Goal: Task Accomplishment & Management: Complete application form

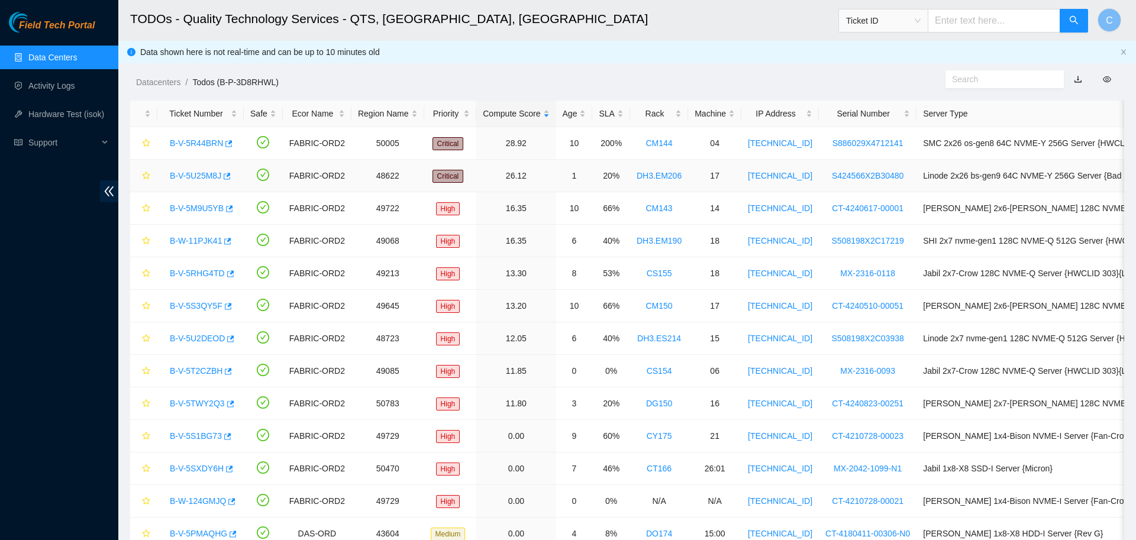
click at [202, 177] on link "B-V-5U25M8J" at bounding box center [195, 175] width 51 height 9
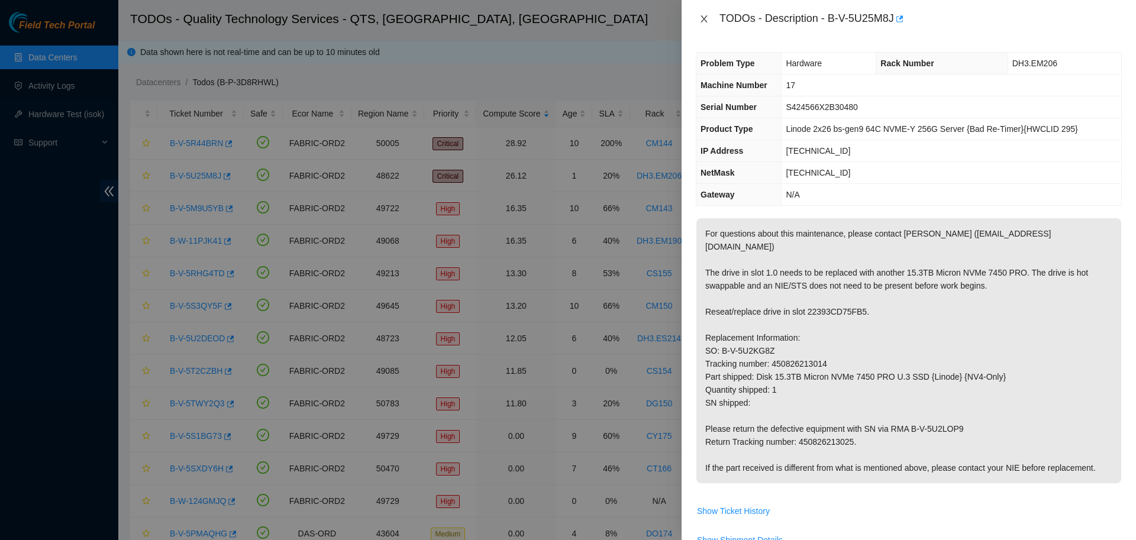
click at [705, 18] on icon "close" at bounding box center [703, 18] width 9 height 9
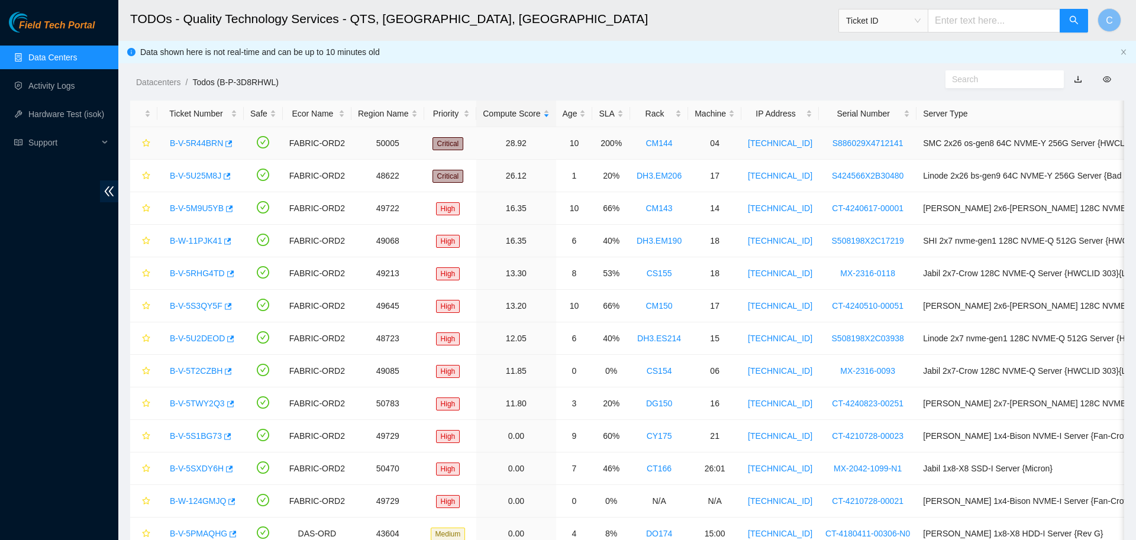
click at [196, 145] on link "B-V-5R44BRN" at bounding box center [196, 142] width 53 height 9
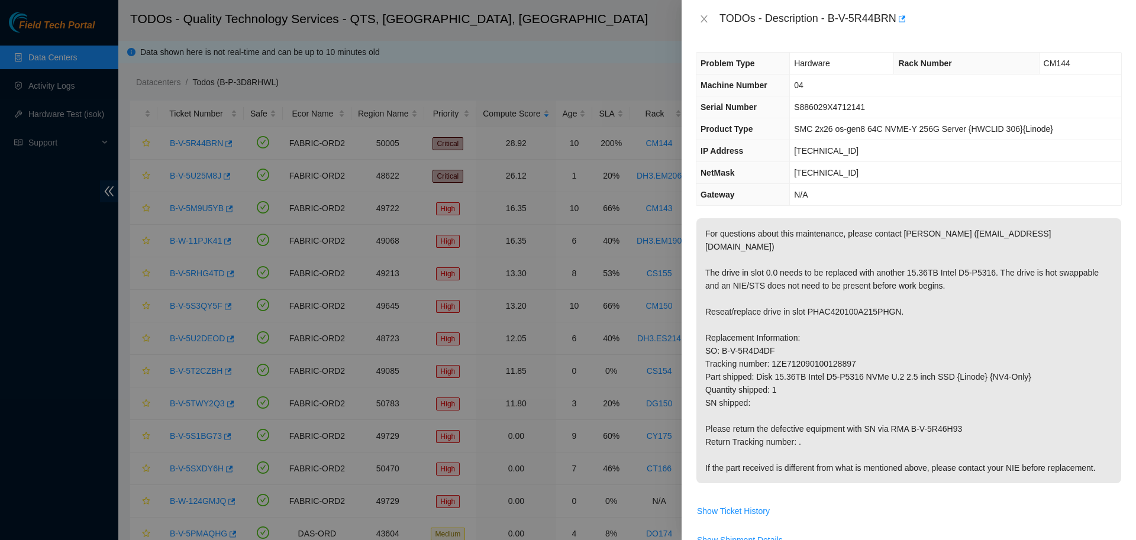
scroll to position [196, 0]
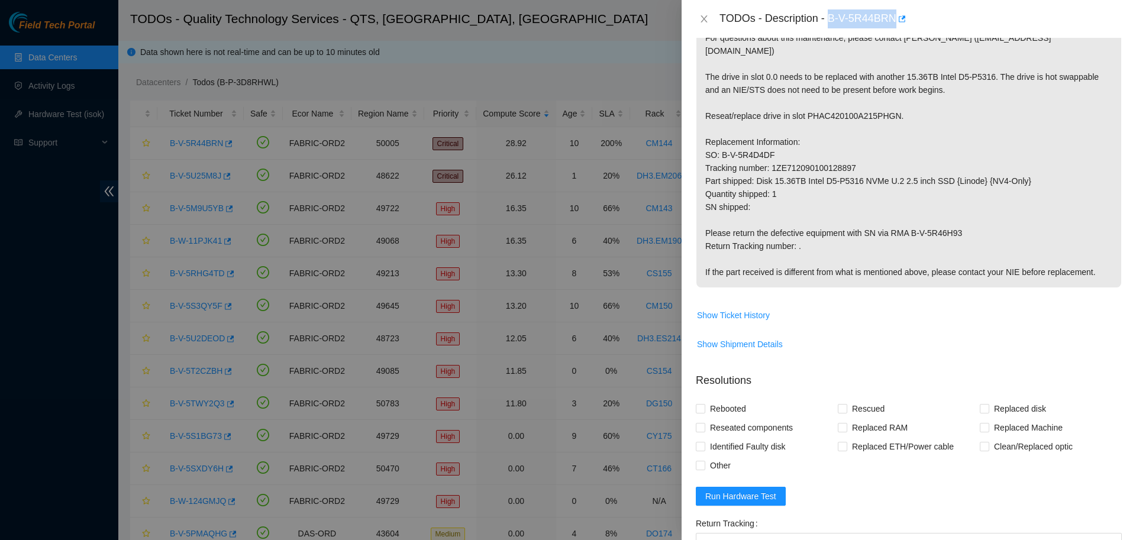
drag, startPoint x: 826, startPoint y: 17, endPoint x: 887, endPoint y: 26, distance: 62.2
click at [887, 26] on div "TODOs - Description - B-V-5R44BRN" at bounding box center [920, 18] width 402 height 19
copy div "B-V-5R44BRN"
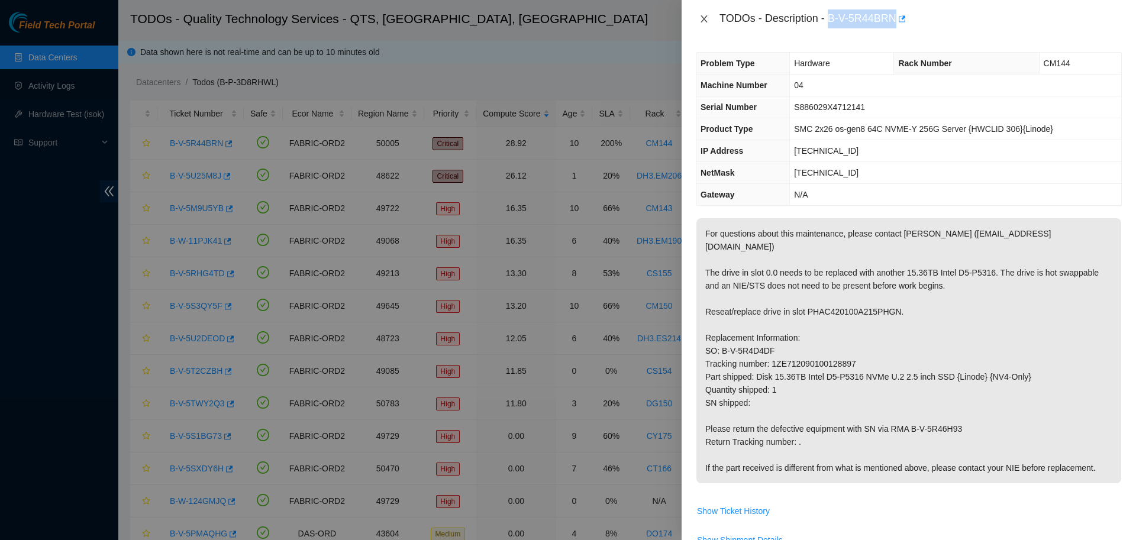
click at [703, 16] on icon "close" at bounding box center [703, 18] width 9 height 9
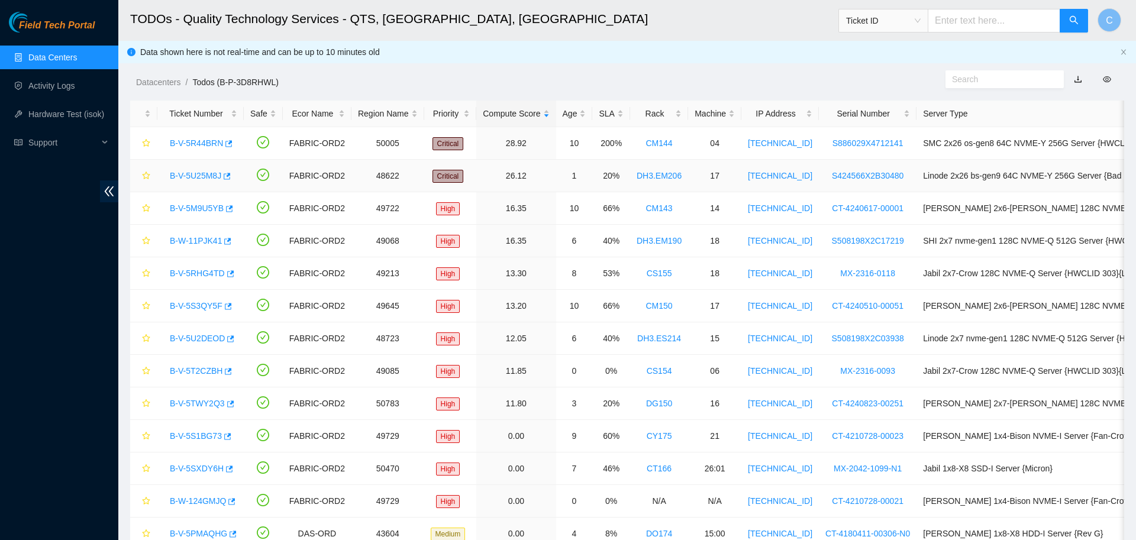
click at [189, 175] on link "B-V-5U25M8J" at bounding box center [195, 175] width 51 height 9
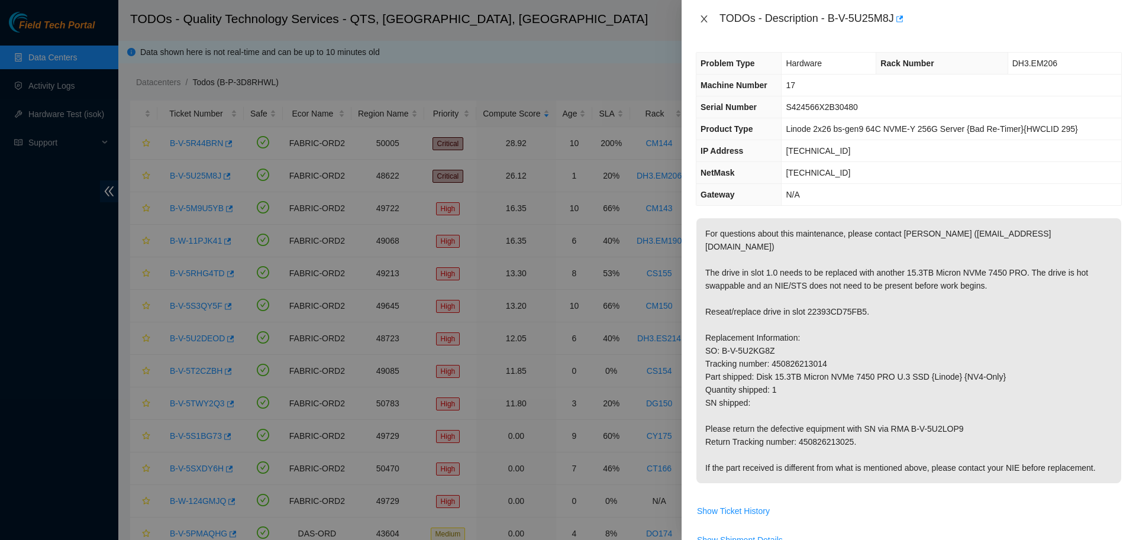
click at [703, 21] on icon "close" at bounding box center [703, 18] width 9 height 9
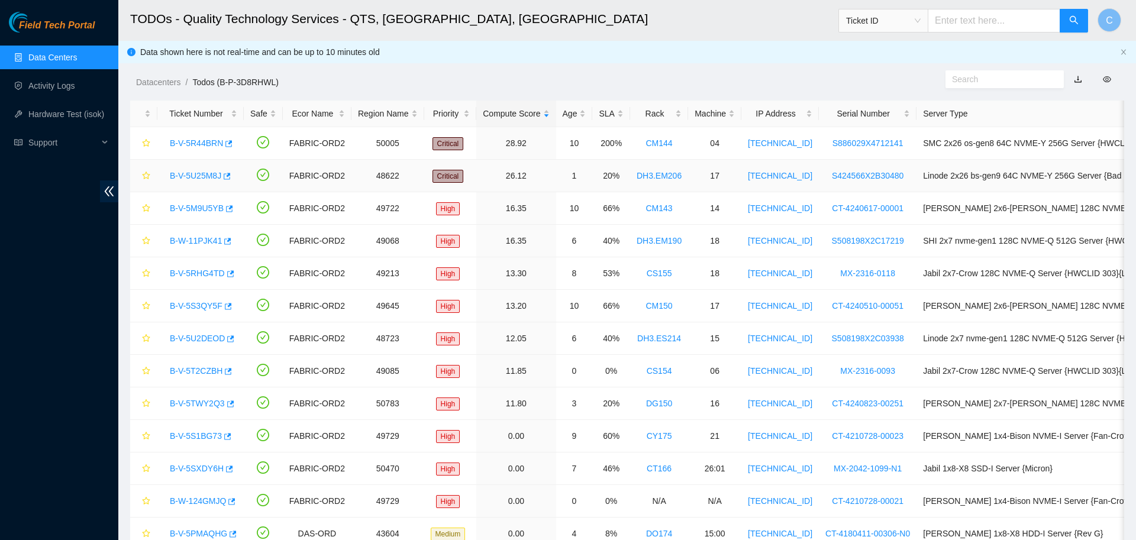
click at [193, 172] on link "B-V-5U25M8J" at bounding box center [195, 175] width 51 height 9
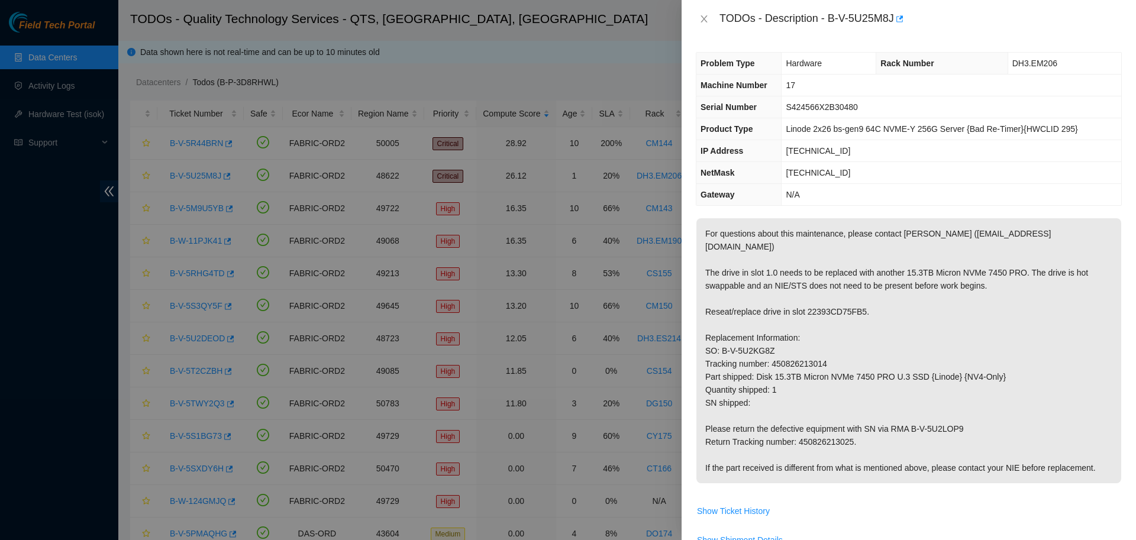
click at [1007, 502] on span "Show Ticket History" at bounding box center [908, 511] width 425 height 19
drag, startPoint x: 825, startPoint y: 21, endPoint x: 893, endPoint y: 31, distance: 68.1
click at [893, 31] on div "TODOs - Description - B-V-5U25M8J" at bounding box center [908, 19] width 454 height 38
copy div "B-V-5U25M8J"
drag, startPoint x: 805, startPoint y: 299, endPoint x: 855, endPoint y: 299, distance: 50.9
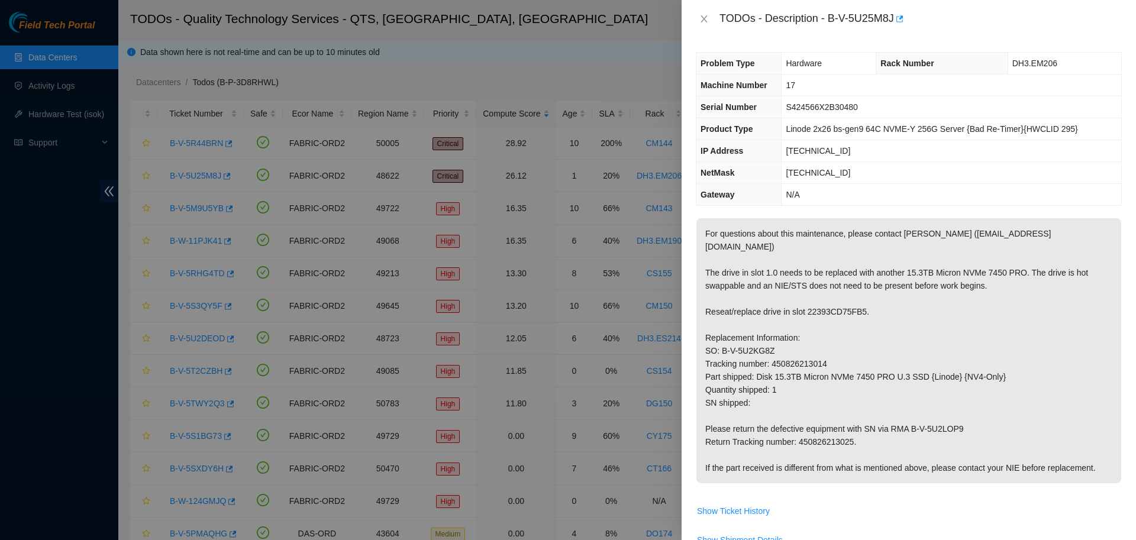
click at [832, 295] on p "For questions about this maintenance, please contact [PERSON_NAME] ([EMAIL_ADDR…" at bounding box center [908, 350] width 425 height 265
copy p "22393CD75FB5"
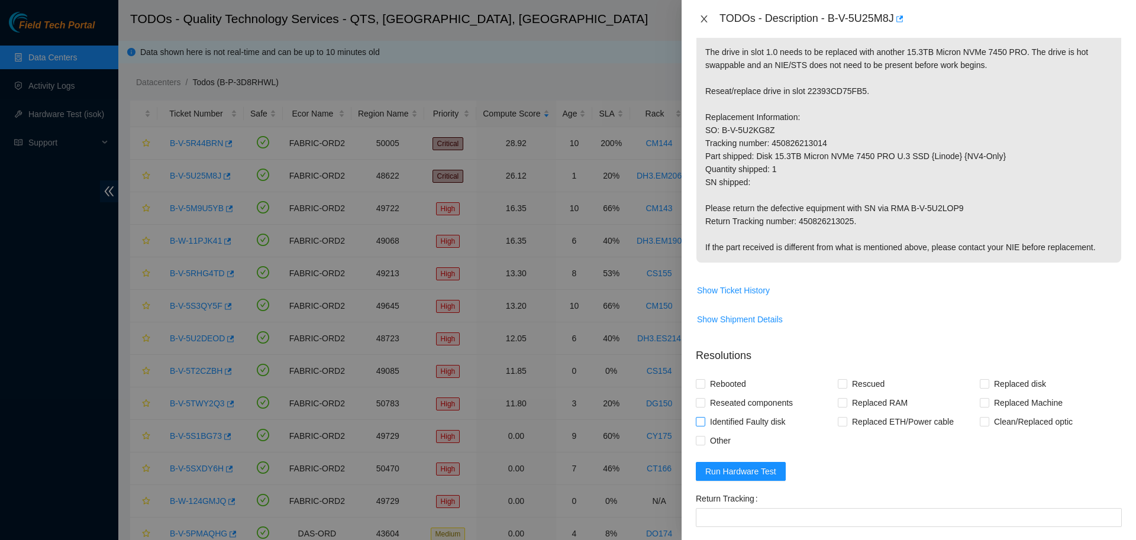
scroll to position [222, 0]
click at [1001, 373] on span "Replaced disk" at bounding box center [1020, 382] width 62 height 19
click at [988, 378] on input "Replaced disk" at bounding box center [984, 382] width 8 height 8
checkbox input "true"
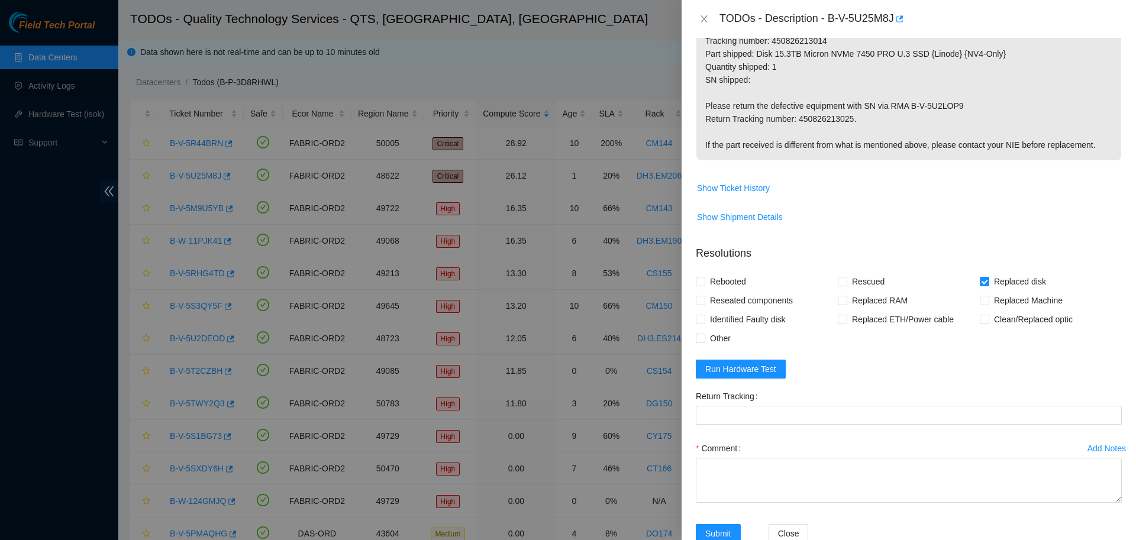
scroll to position [325, 0]
click at [820, 107] on p "For questions about this maintenance, please contact [PERSON_NAME] ([EMAIL_ADDR…" at bounding box center [908, 25] width 425 height 265
copy p "450826213025"
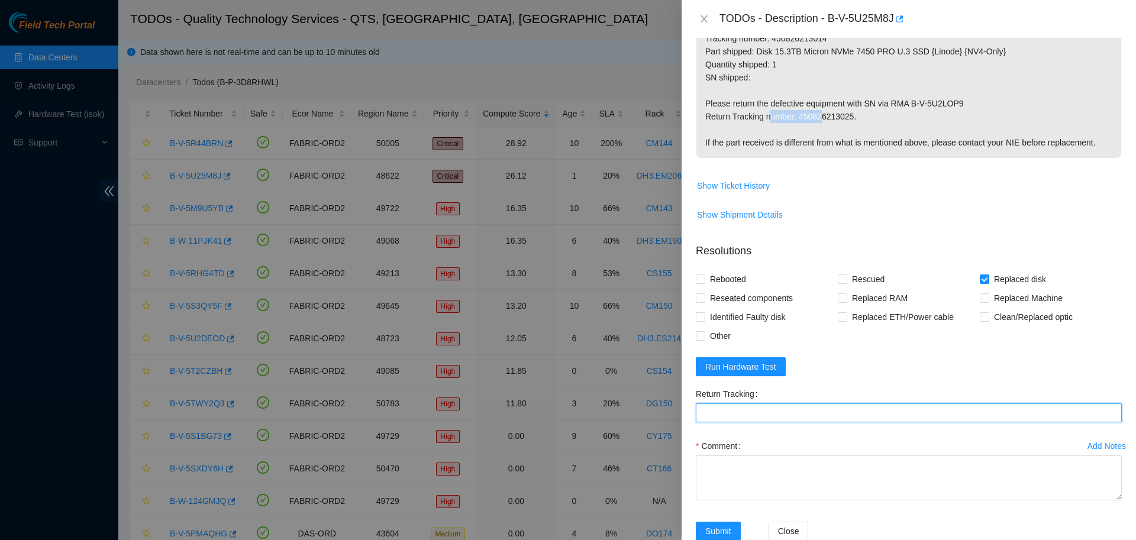
click at [800, 403] on Tracking "Return Tracking" at bounding box center [909, 412] width 426 height 19
paste Tracking "450826213025"
type Tracking "450826213025"
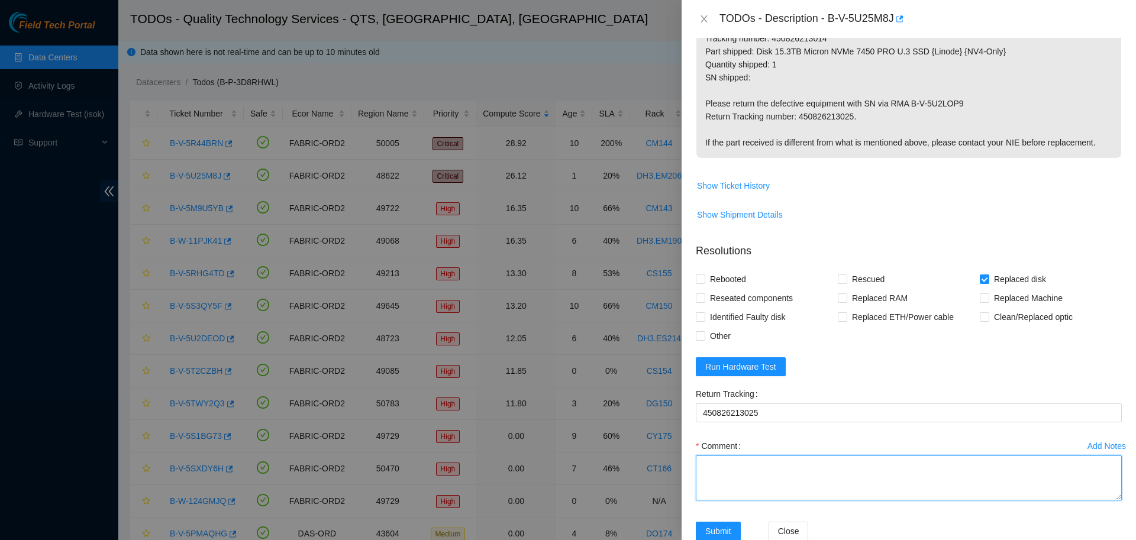
click at [736, 462] on textarea "Comment" at bounding box center [909, 477] width 426 height 45
paste textarea "B-V-5U25M8J: -Verified server and disk slot. -Hot-swapped disk in slot 1 Old SN…"
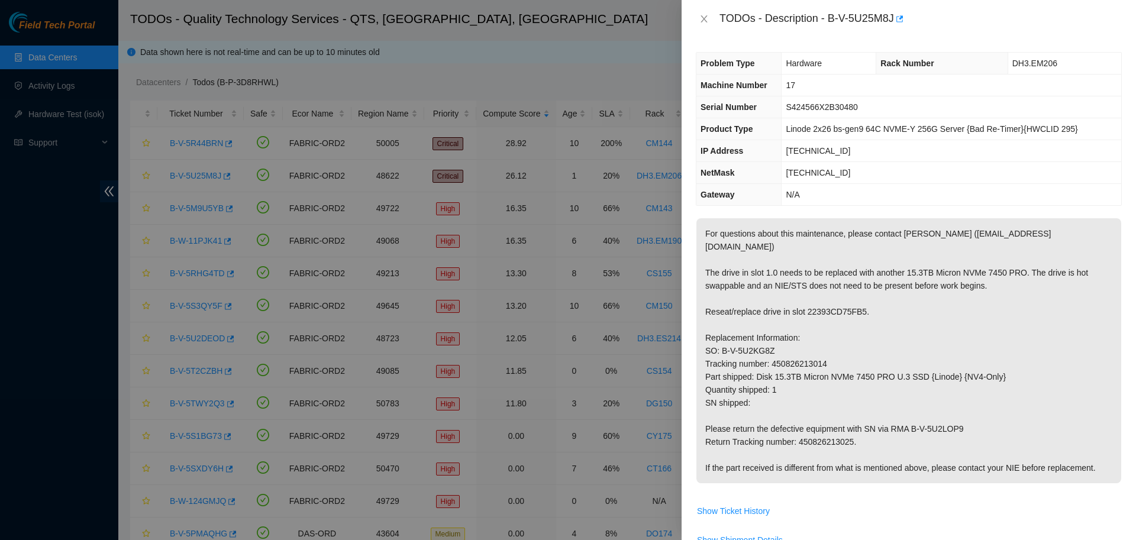
scroll to position [341, 0]
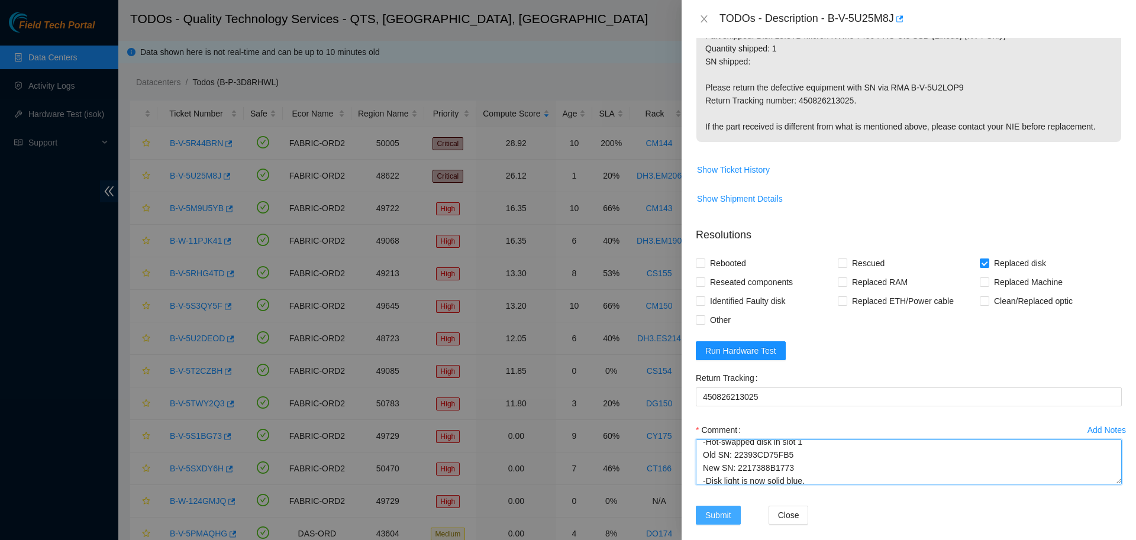
type textarea "B-V-5U25M8J: -Verified server and disk slot. -Hot-swapped disk in slot 1 Old SN…"
click at [724, 509] on span "Submit" at bounding box center [718, 515] width 26 height 13
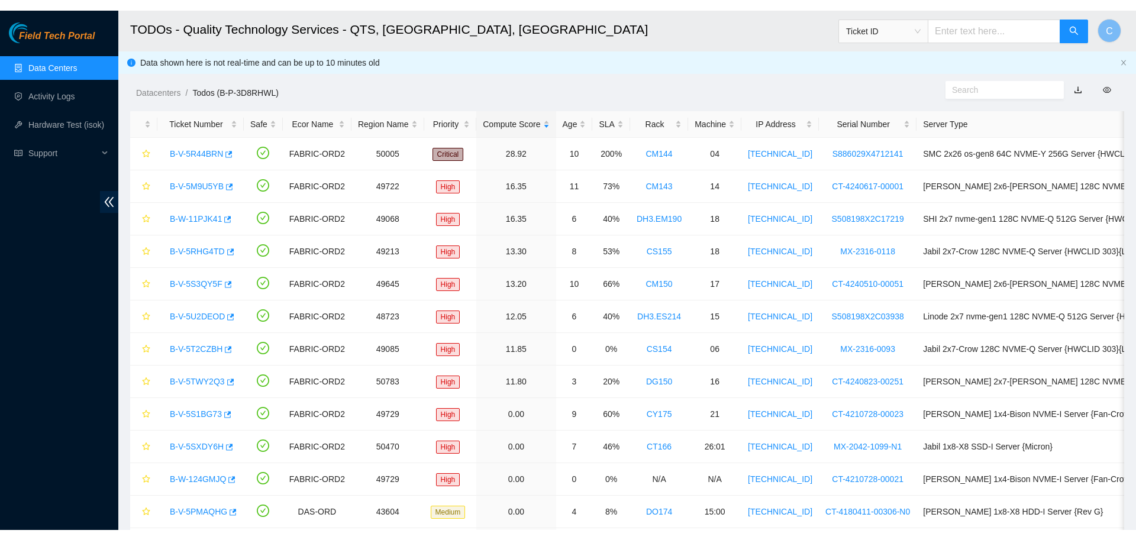
scroll to position [129, 0]
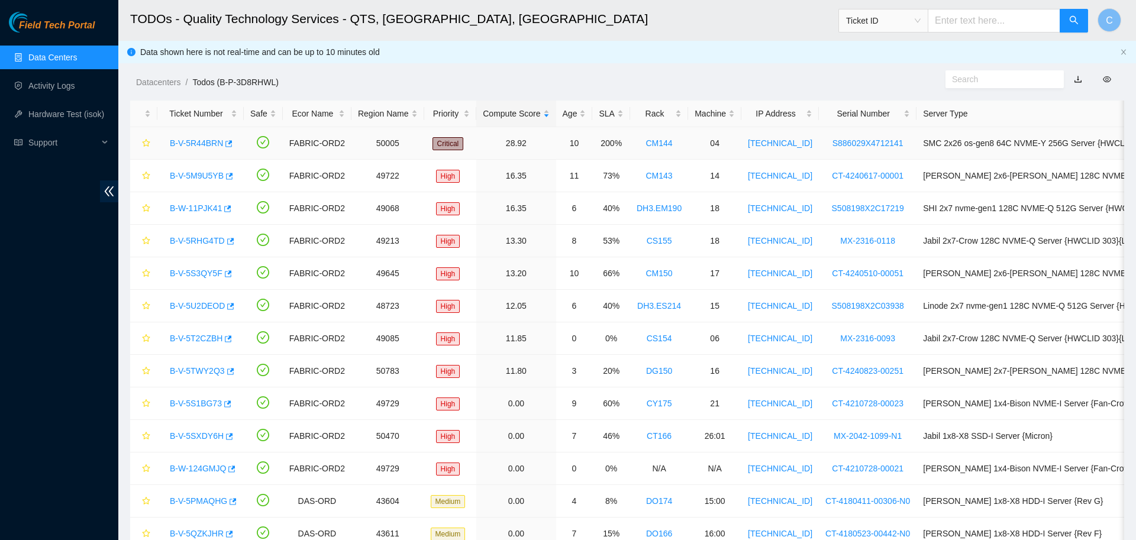
click at [199, 143] on link "B-V-5R44BRN" at bounding box center [196, 142] width 53 height 9
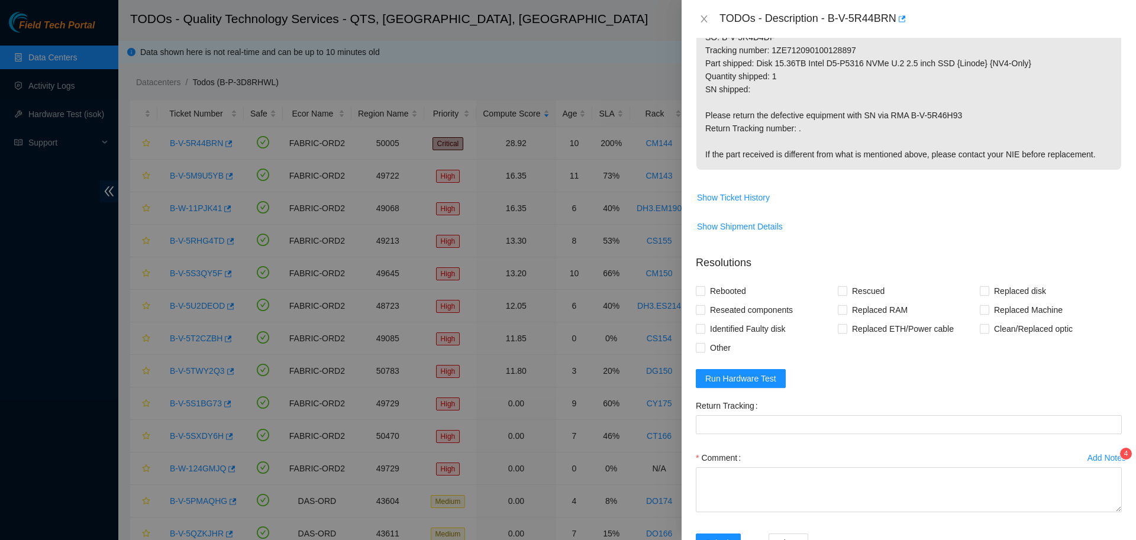
scroll to position [341, 0]
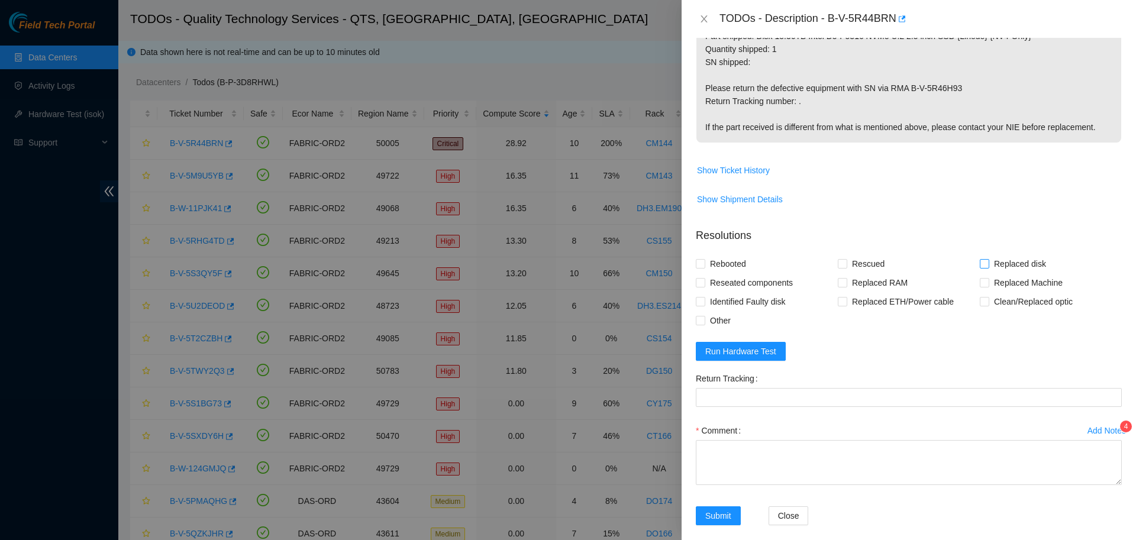
click at [990, 254] on span "Replaced disk" at bounding box center [1020, 263] width 62 height 19
click at [988, 259] on input "Replaced disk" at bounding box center [984, 263] width 8 height 8
checkbox input "true"
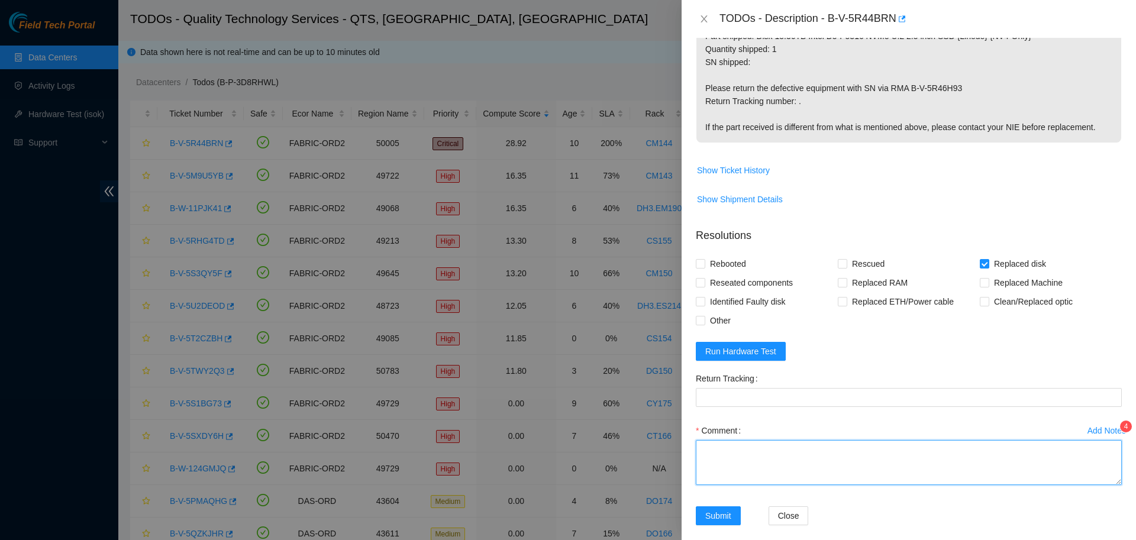
click at [930, 442] on textarea "Comment" at bounding box center [909, 462] width 426 height 45
paste textarea "B-V-5R44BRN: Original disk package lost. After long series of back and forth wi…"
drag, startPoint x: 865, startPoint y: 438, endPoint x: 956, endPoint y: 438, distance: 90.5
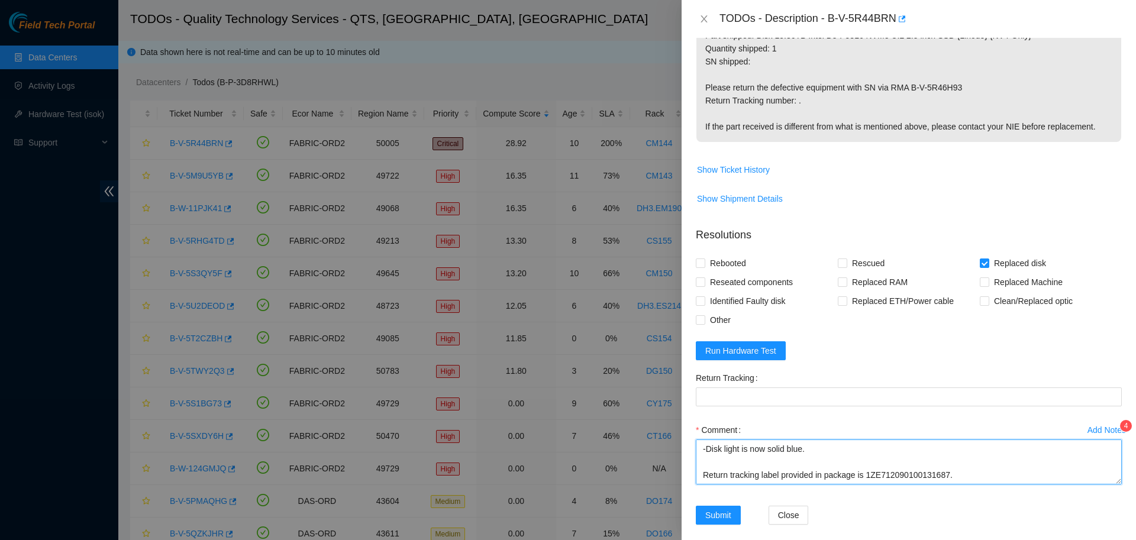
click at [956, 440] on textarea "B-V-5R44BRN: Original disk package lost. After long series of back and forth wi…" at bounding box center [909, 462] width 426 height 45
type textarea "B-V-5R44BRN: Original disk package lost. After long series of back and forth wi…"
click at [718, 509] on span "Submit" at bounding box center [718, 515] width 26 height 13
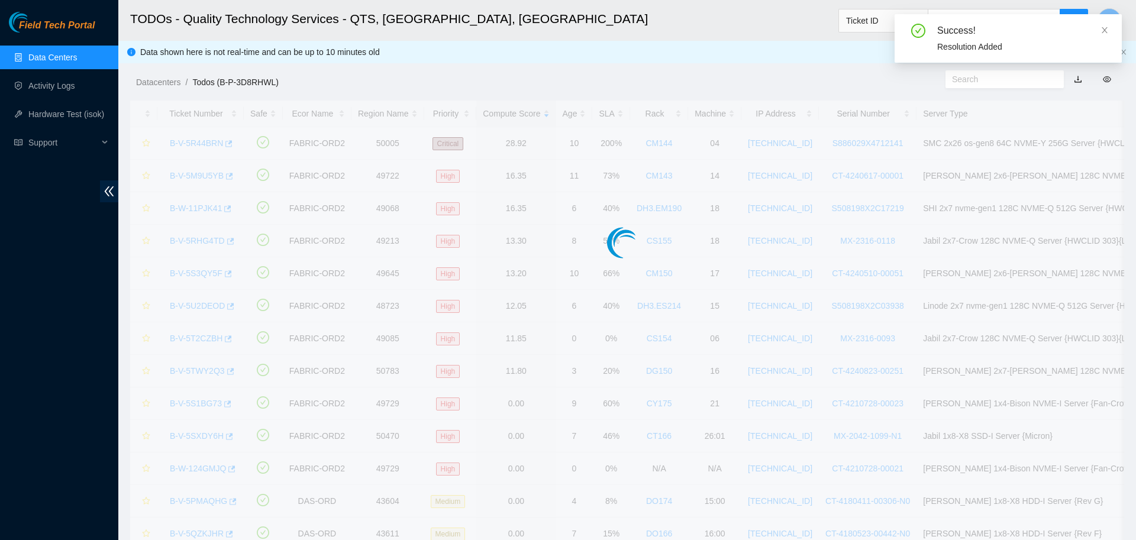
scroll to position [108, 0]
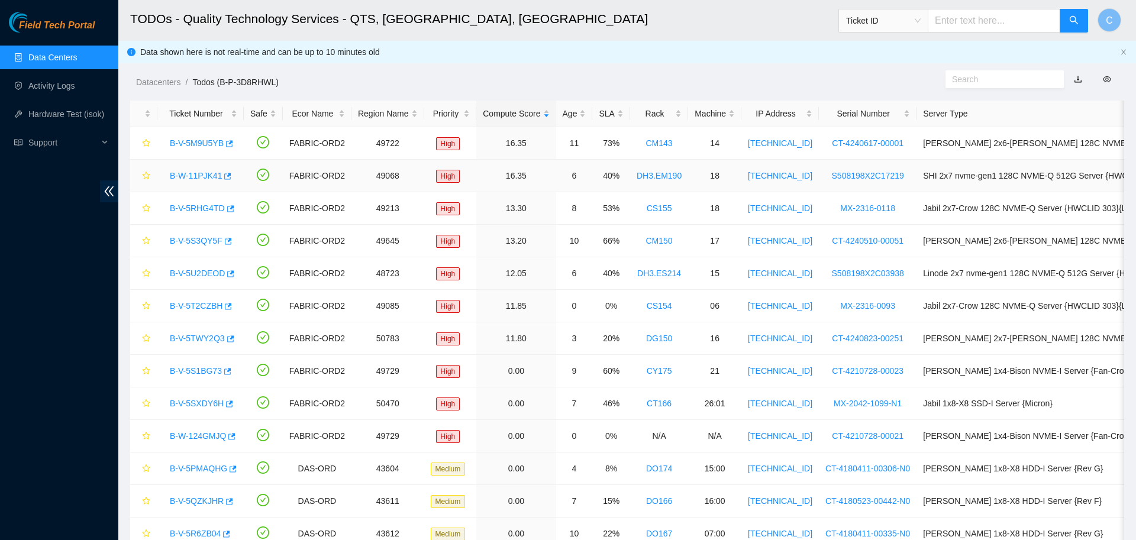
click at [201, 175] on link "B-W-11PJK41" at bounding box center [196, 175] width 52 height 9
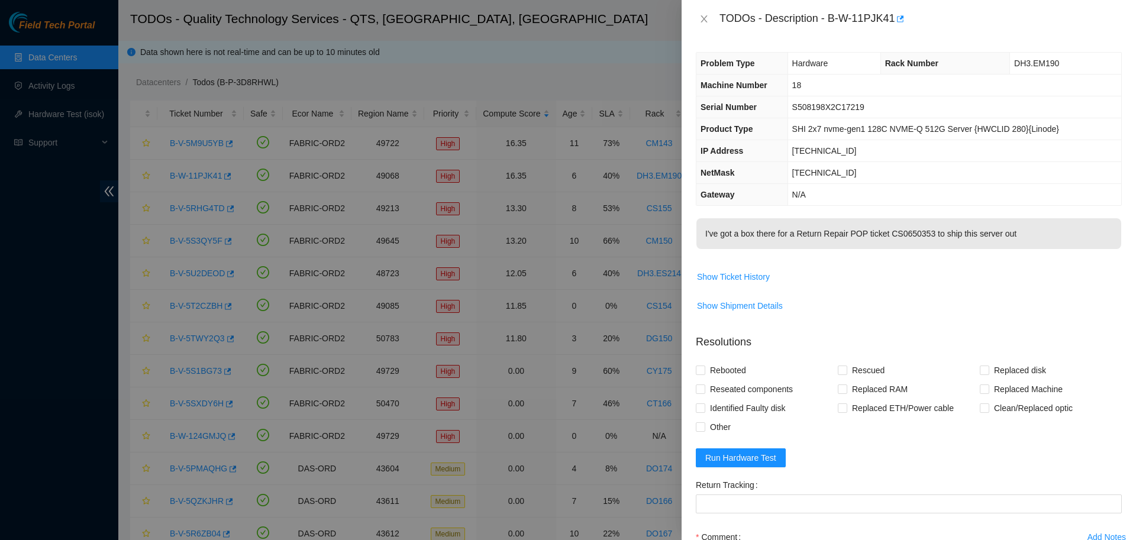
scroll to position [120, 0]
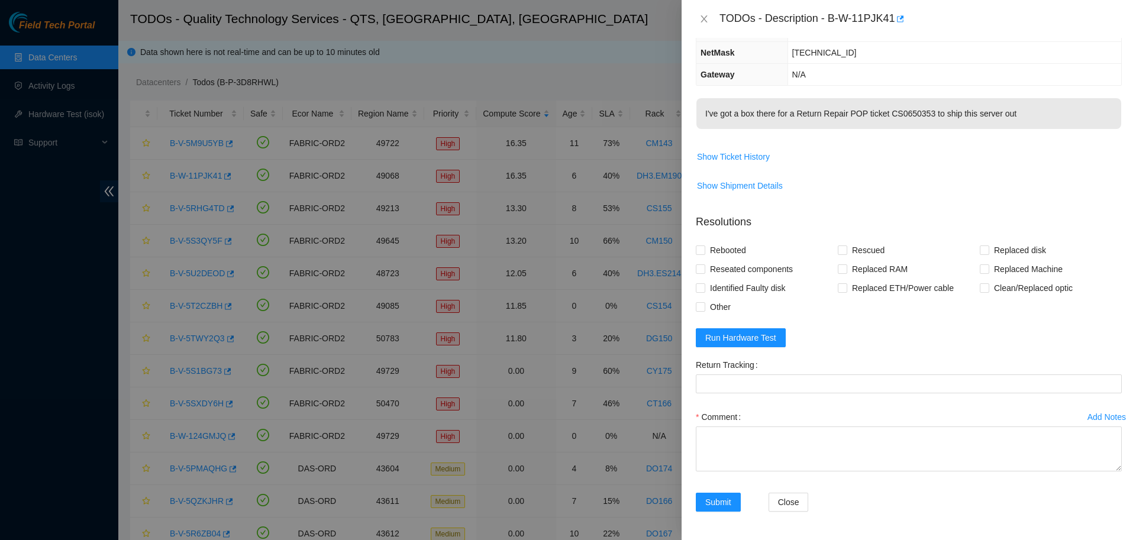
click at [1093, 420] on div "Add Notes" at bounding box center [1106, 417] width 38 height 8
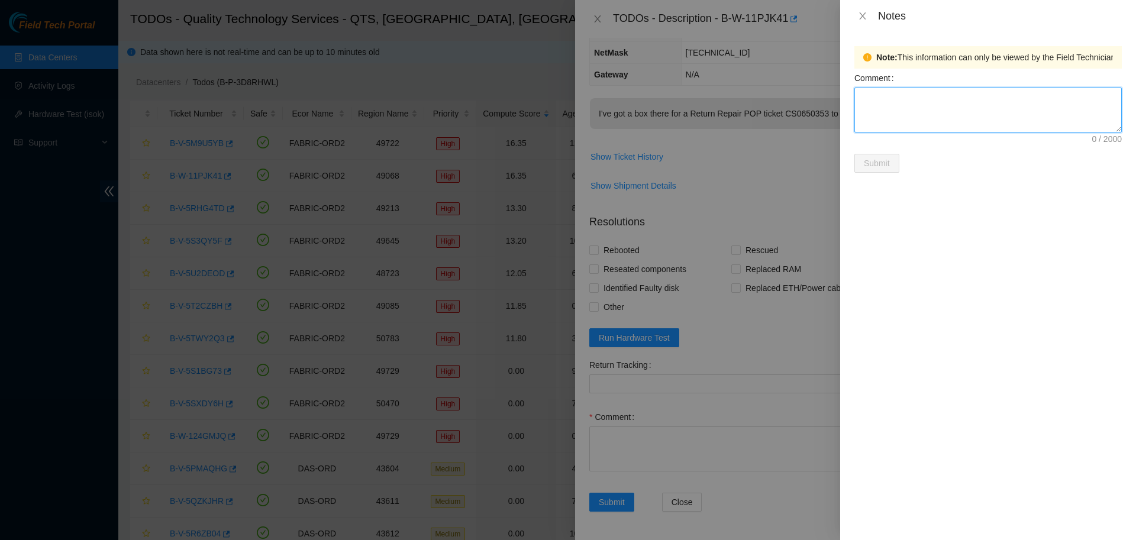
click at [924, 109] on textarea "Comment" at bounding box center [987, 110] width 267 height 45
type textarea "No return label with box specified in ticket. Contacted [PERSON_NAME] in the Li…"
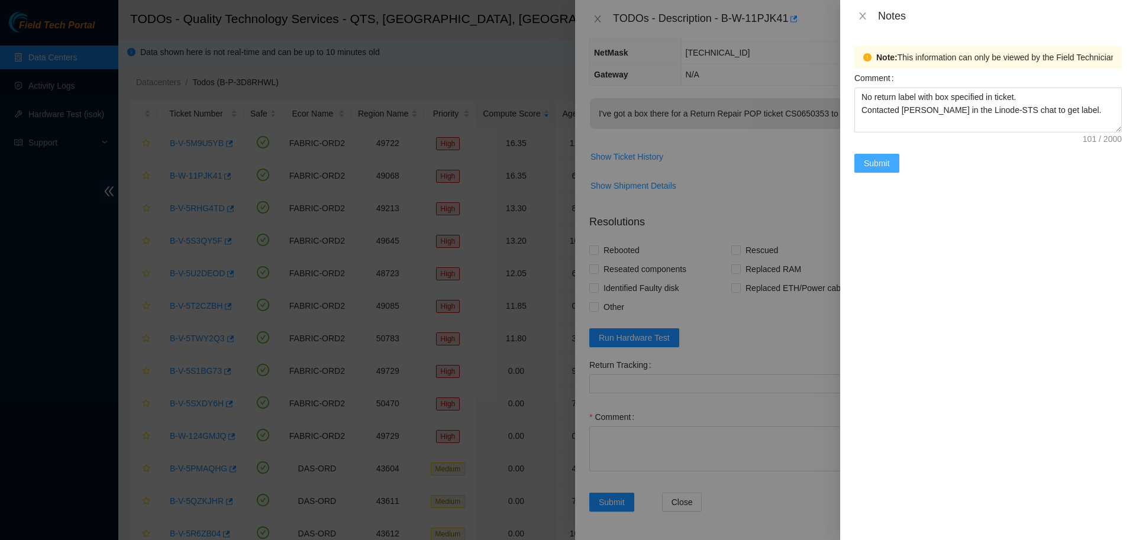
click at [889, 159] on span "Submit" at bounding box center [877, 163] width 26 height 13
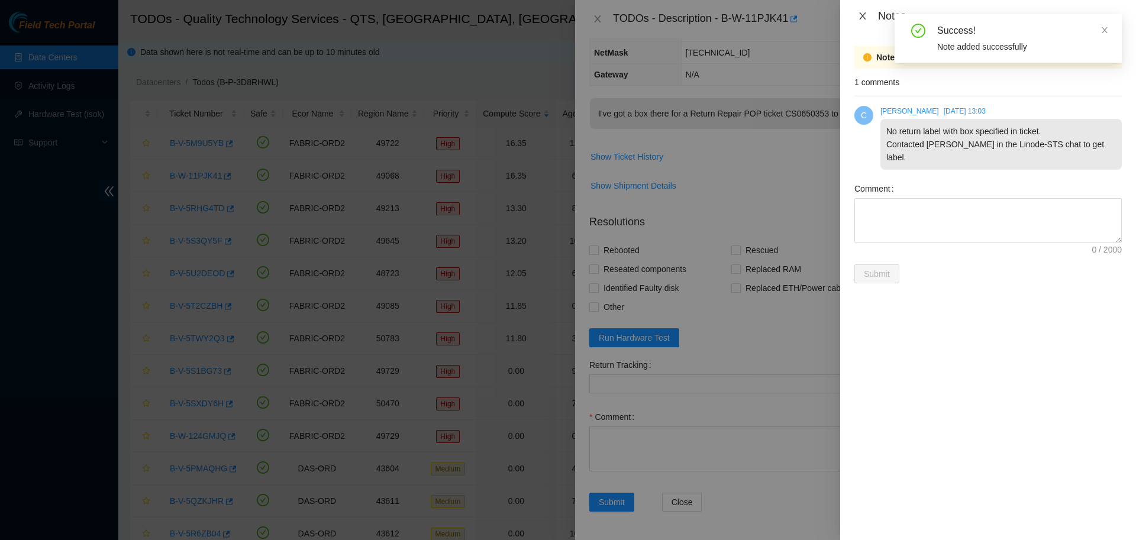
click at [860, 16] on icon "close" at bounding box center [862, 15] width 9 height 9
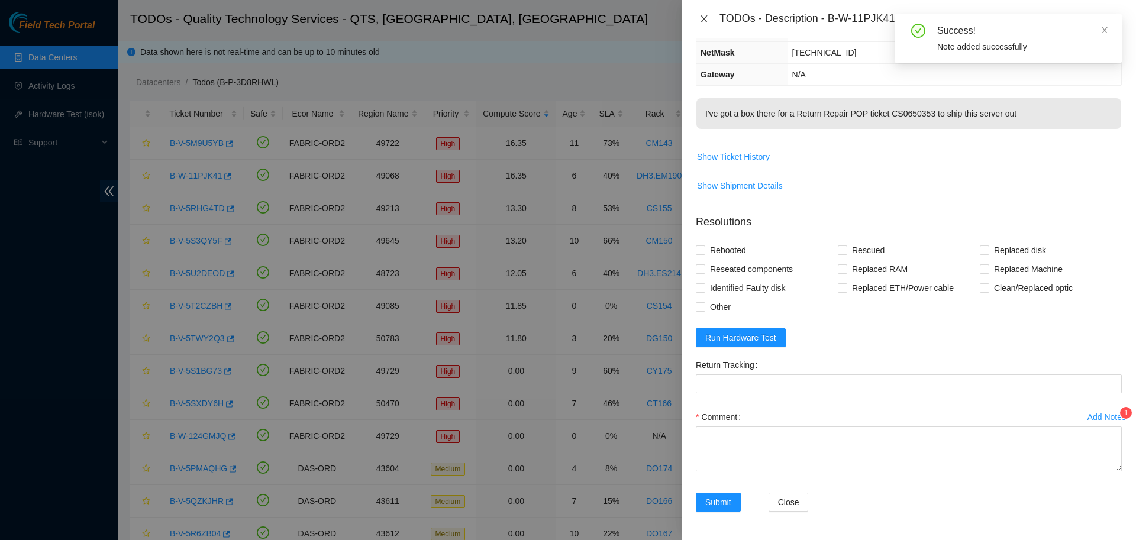
click at [701, 19] on icon "close" at bounding box center [703, 18] width 9 height 9
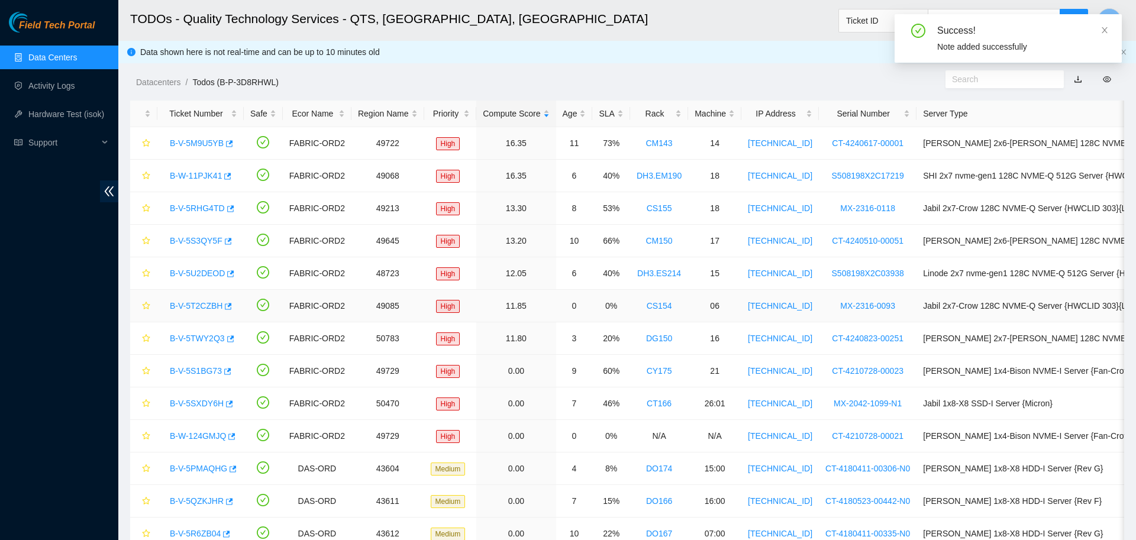
scroll to position [108, 0]
